Goal: Register for event/course

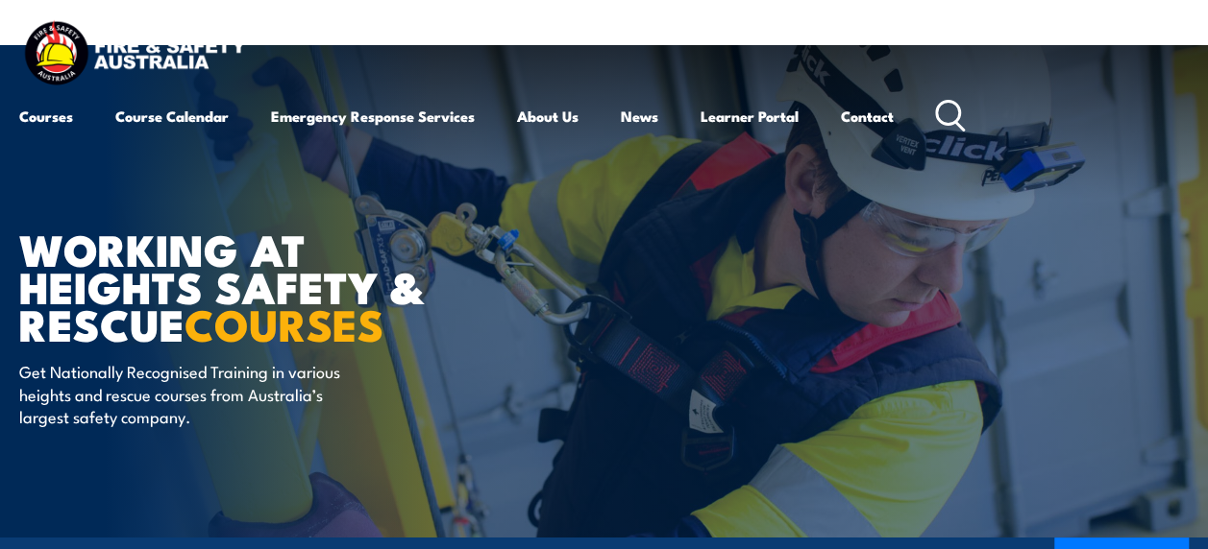
scroll to position [104, 0]
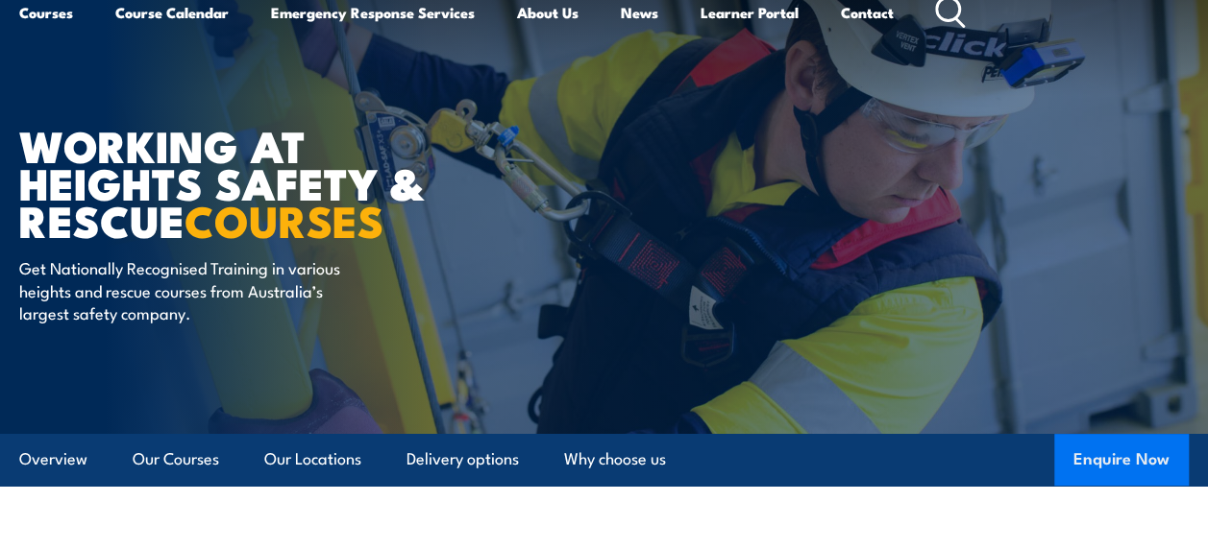
click at [1067, 452] on button "Enquire Now" at bounding box center [1121, 460] width 134 height 52
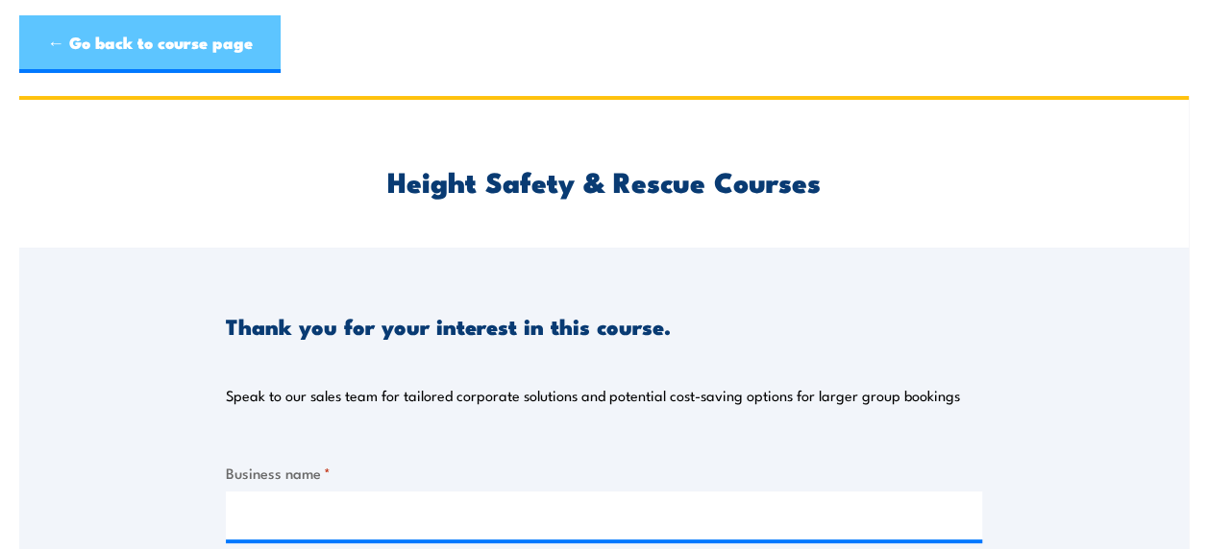
click at [110, 69] on link "← Go back to course page" at bounding box center [149, 44] width 261 height 58
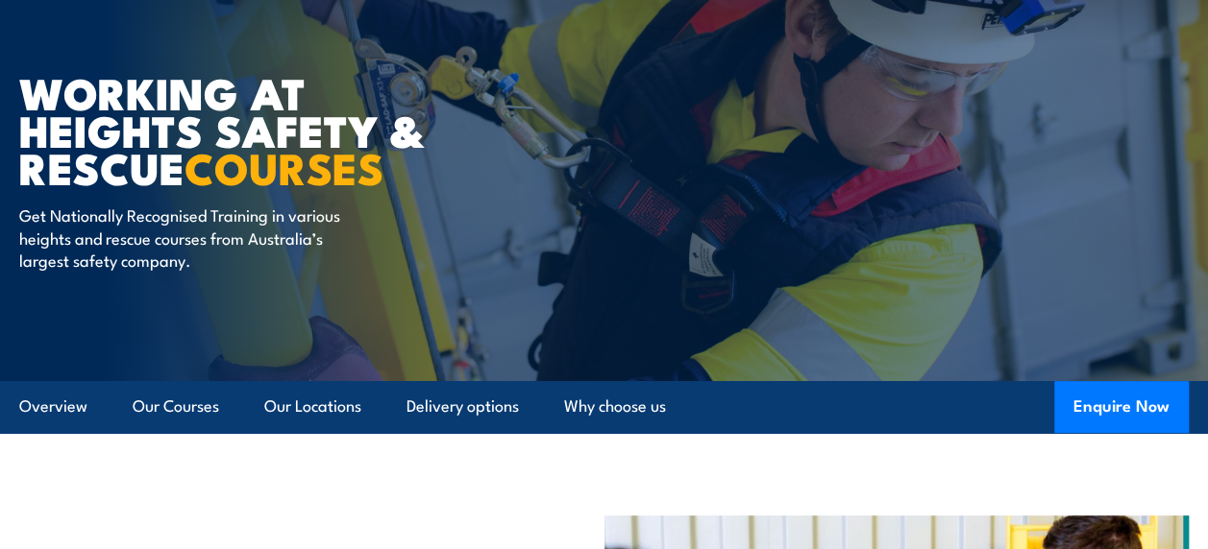
scroll to position [156, 0]
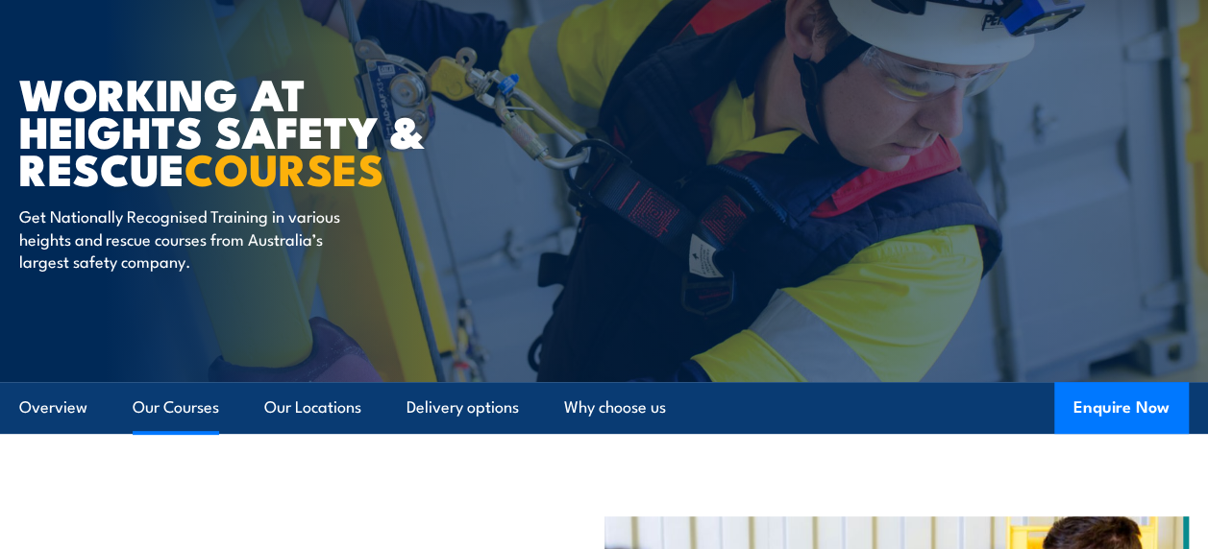
click at [144, 414] on link "Our Courses" at bounding box center [176, 407] width 86 height 51
